Goal: Task Accomplishment & Management: Use online tool/utility

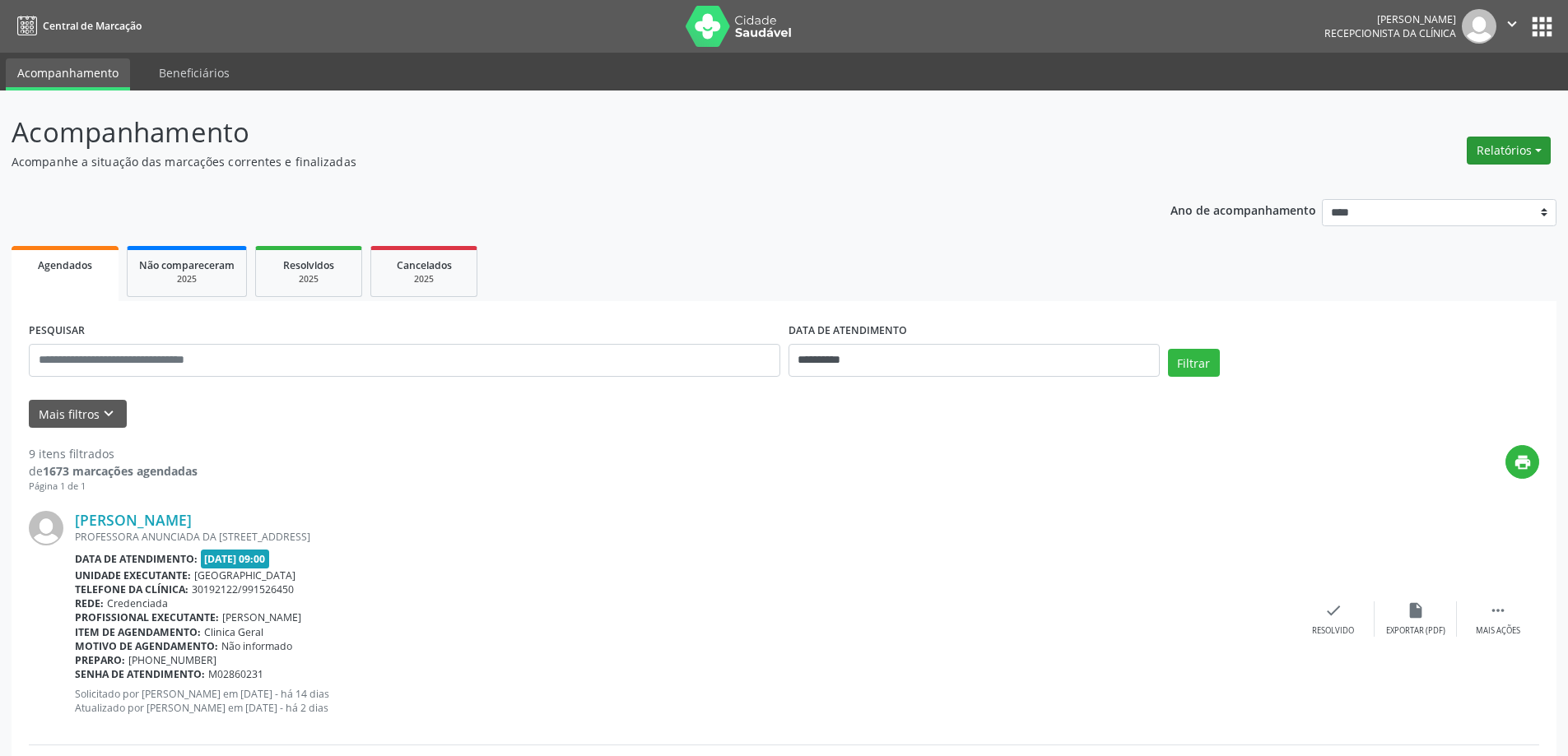
click at [1486, 148] on button "Relatórios" at bounding box center [1508, 150] width 84 height 28
click at [1475, 179] on link "Agendamentos" at bounding box center [1463, 185] width 177 height 23
select select "*"
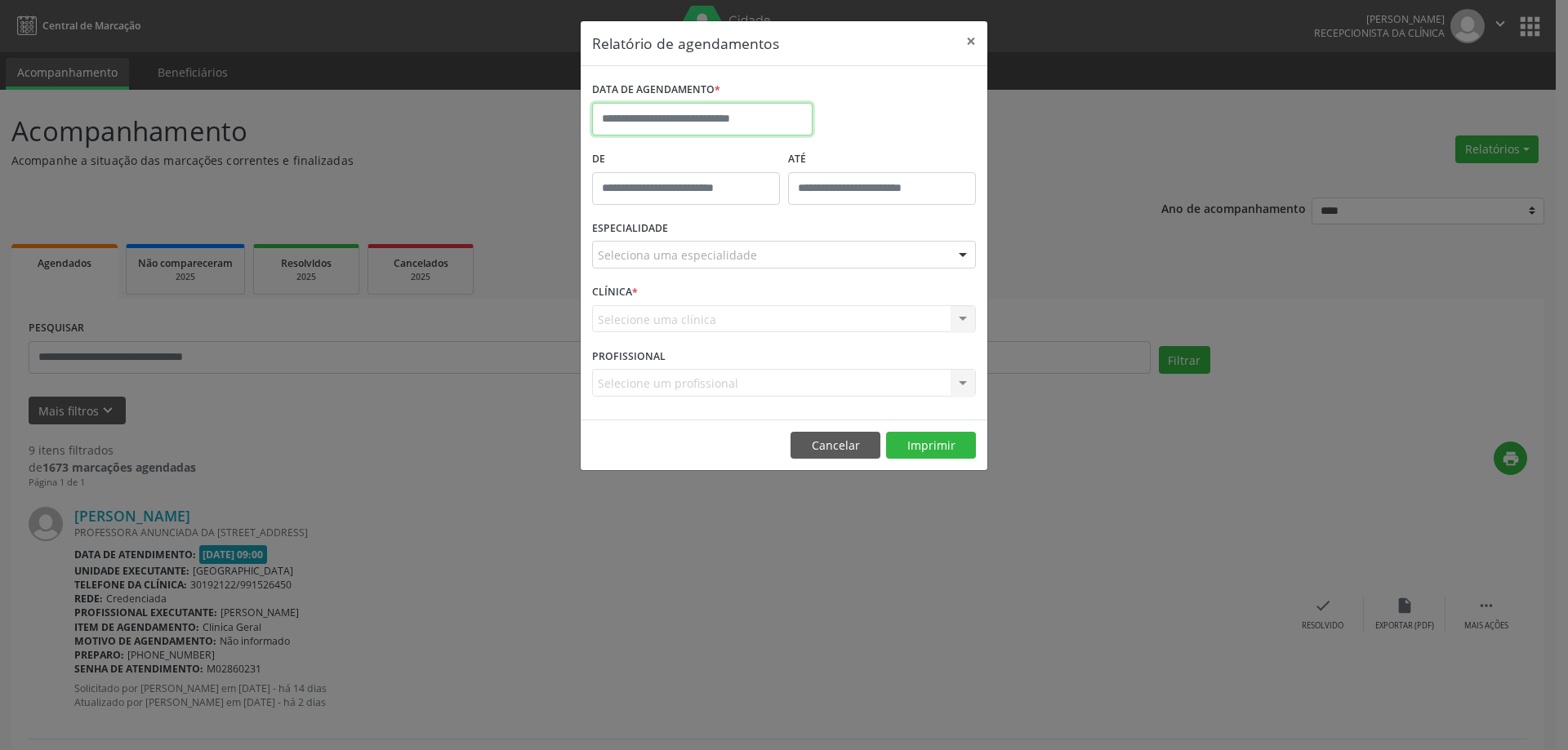
click at [714, 119] on input "text" at bounding box center [702, 119] width 220 height 32
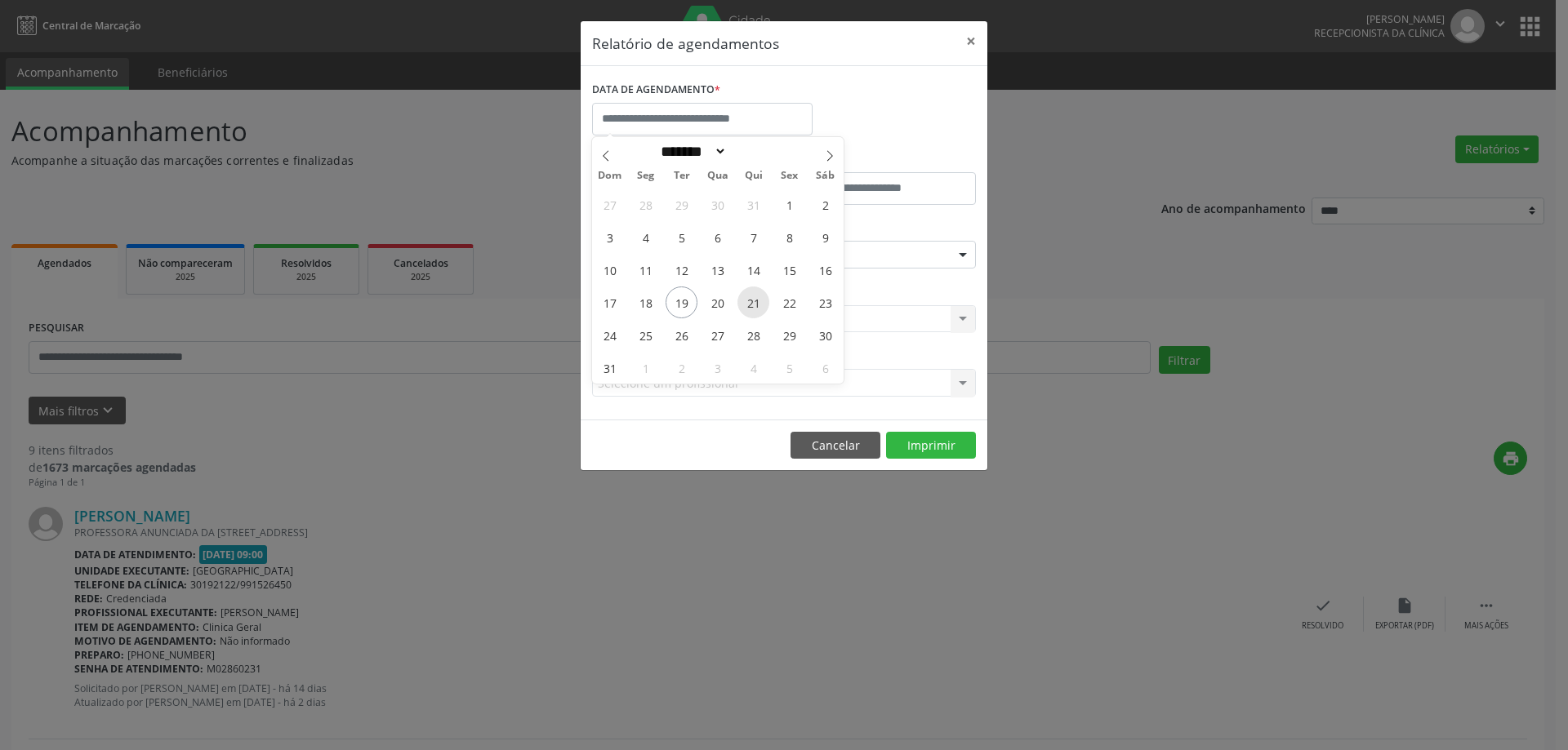
click at [751, 299] on span "21" at bounding box center [753, 302] width 31 height 31
type input "**********"
click at [751, 299] on span "21" at bounding box center [753, 302] width 31 height 31
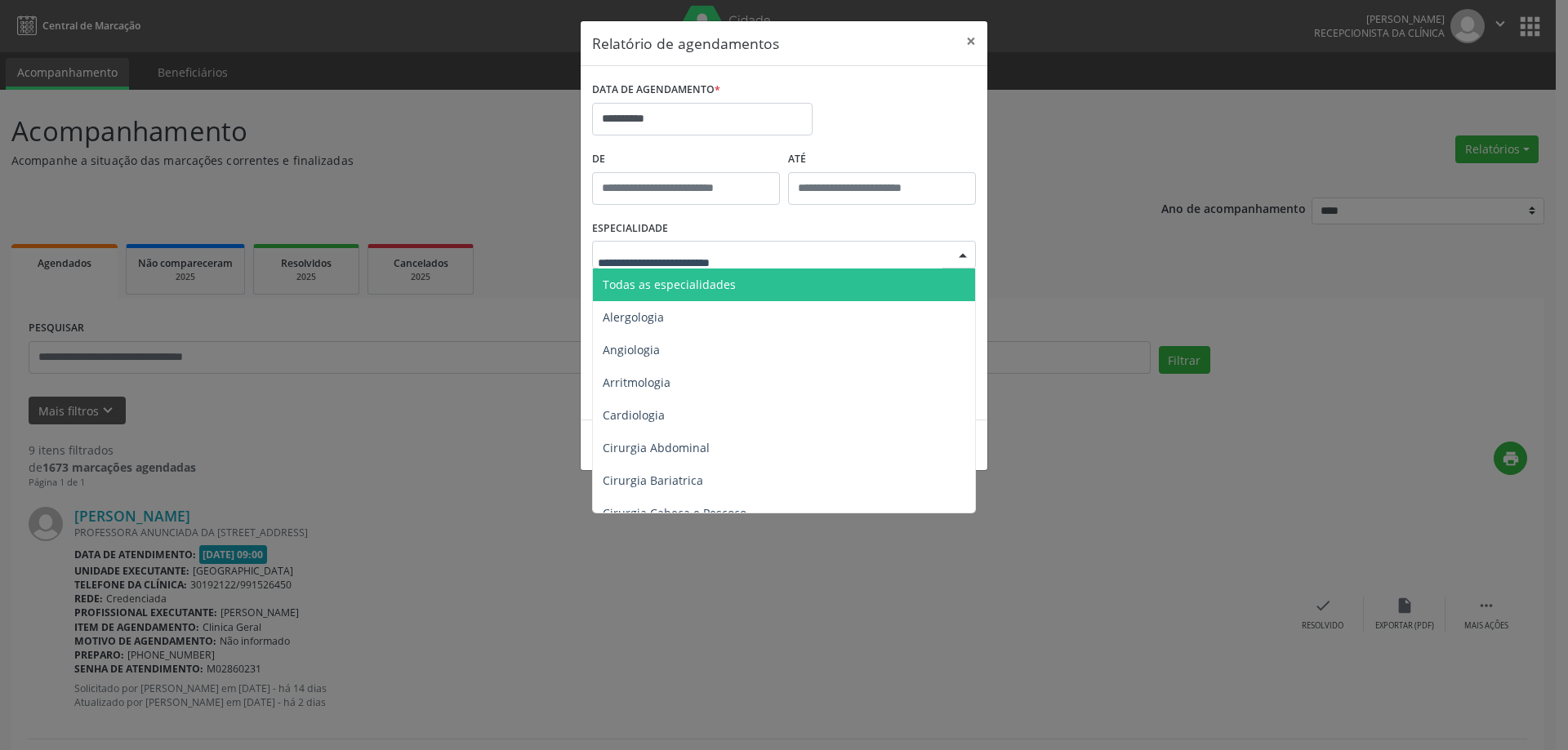
click at [705, 283] on span "Todas as especialidades" at bounding box center [669, 284] width 133 height 15
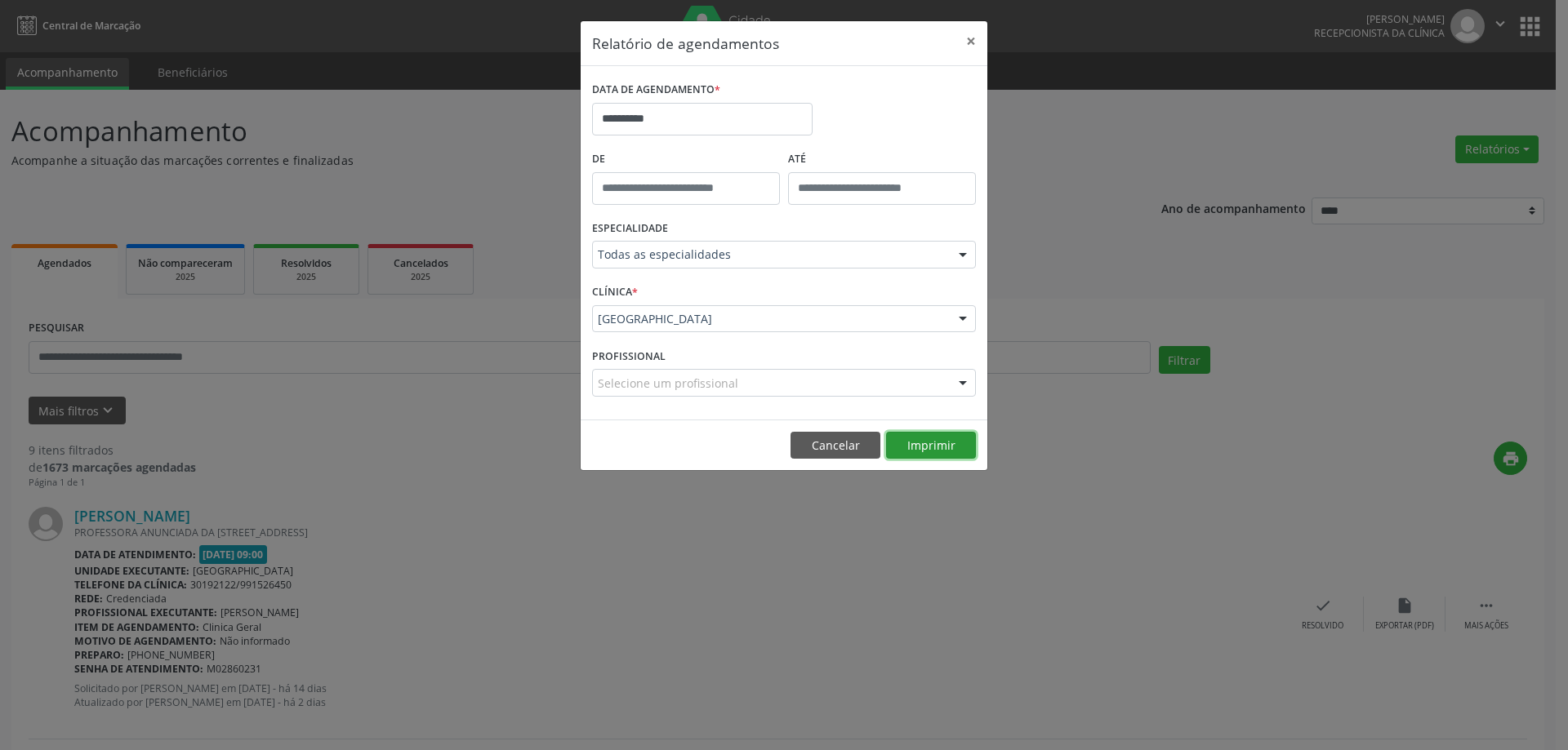
click at [914, 442] on button "Imprimir" at bounding box center [931, 445] width 90 height 28
